Goal: Transaction & Acquisition: Purchase product/service

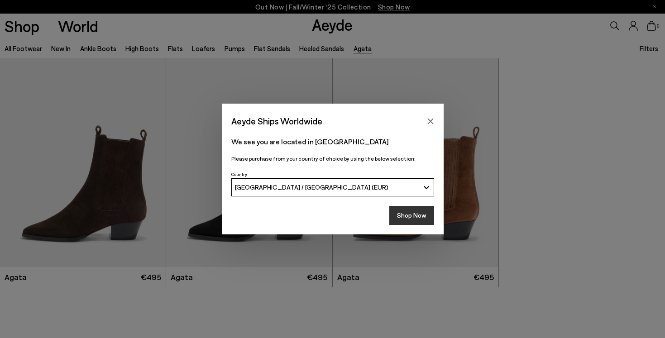
click at [414, 218] on button "Shop Now" at bounding box center [411, 215] width 45 height 19
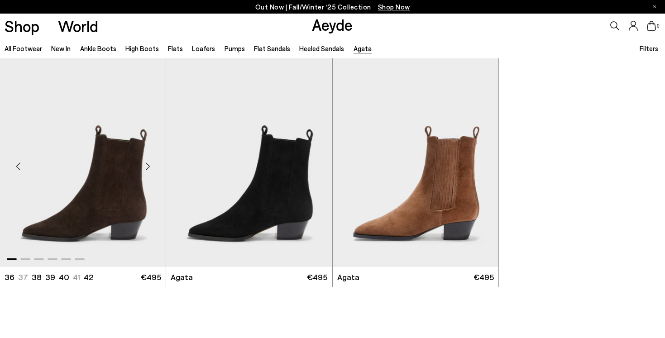
click at [112, 208] on img "1 / 6" at bounding box center [83, 162] width 166 height 208
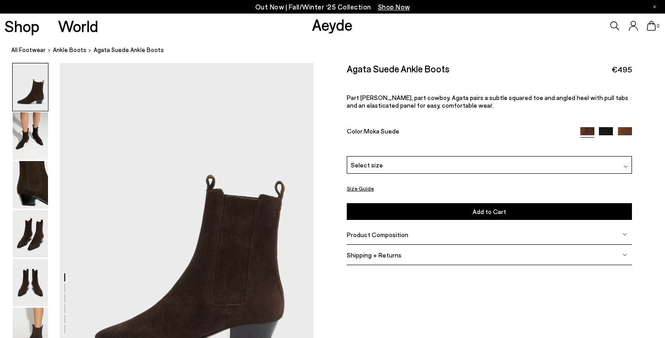
click at [362, 185] on button "Size Guide" at bounding box center [360, 188] width 27 height 11
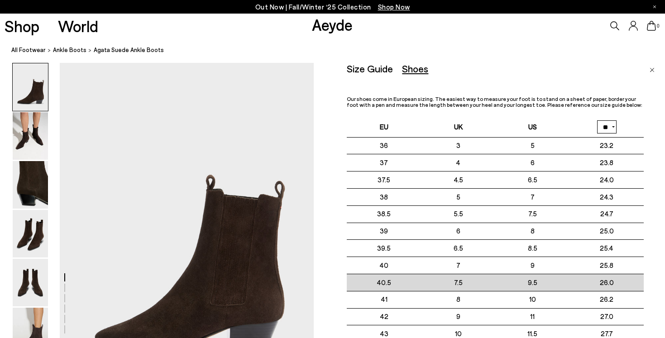
click at [397, 279] on td "40.5" at bounding box center [384, 282] width 74 height 17
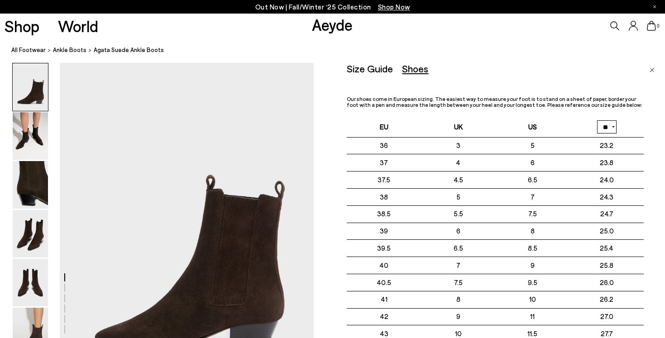
click at [656, 69] on div "Size Guide Shoes Belt Our shoes come in European sizing. The easiest way to mea…" at bounding box center [506, 232] width 318 height 338
click at [652, 69] on img "Close" at bounding box center [651, 70] width 5 height 5
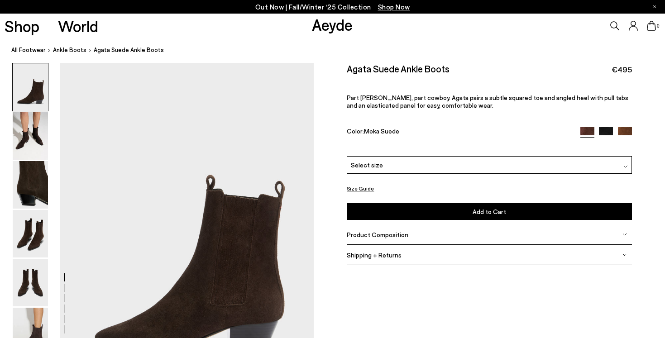
click at [524, 173] on div "Select size" at bounding box center [489, 165] width 285 height 18
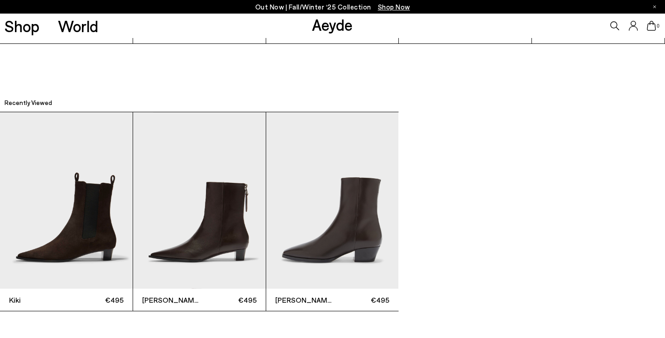
scroll to position [2692, 0]
